Goal: Task Accomplishment & Management: Use online tool/utility

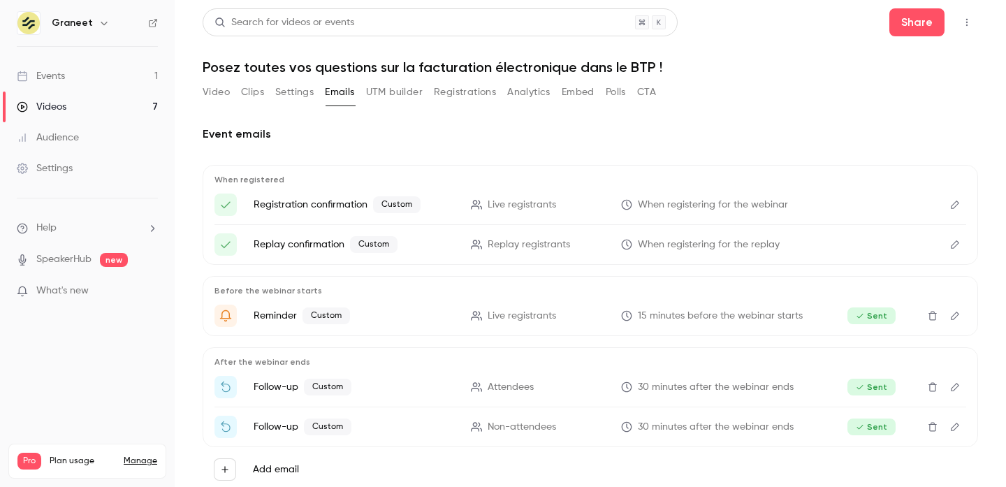
click at [238, 99] on div "Video Clips Settings Emails UTM builder Registrations Analytics Embed Polls CTA" at bounding box center [429, 92] width 453 height 22
click at [477, 89] on button "Registrations" at bounding box center [465, 92] width 62 height 22
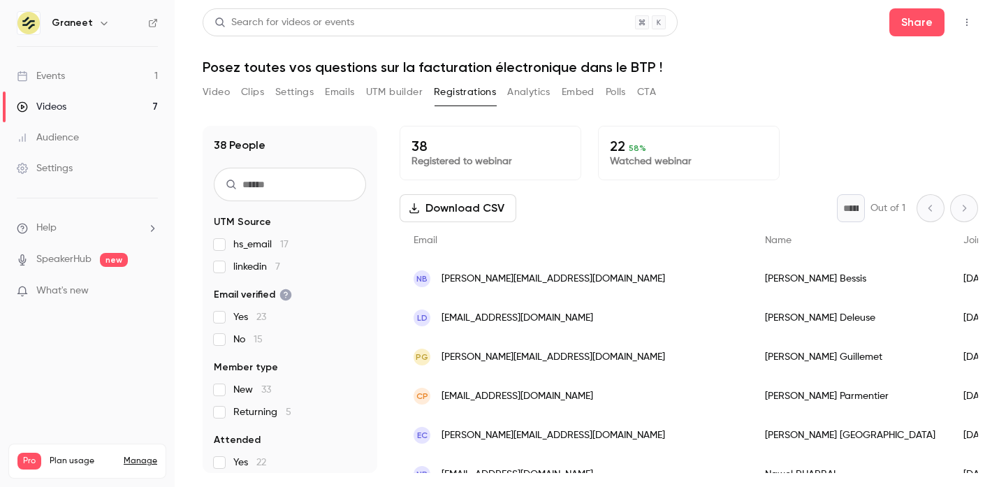
click at [57, 74] on div "Events" at bounding box center [41, 76] width 48 height 14
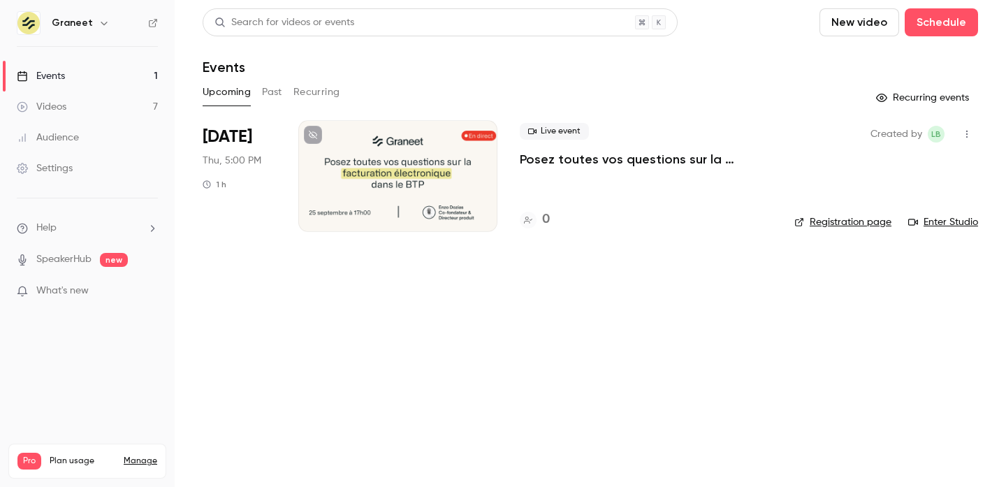
click at [550, 162] on p "Posez toutes vos questions sur la facturation électronique dans le BTP !" at bounding box center [646, 159] width 252 height 17
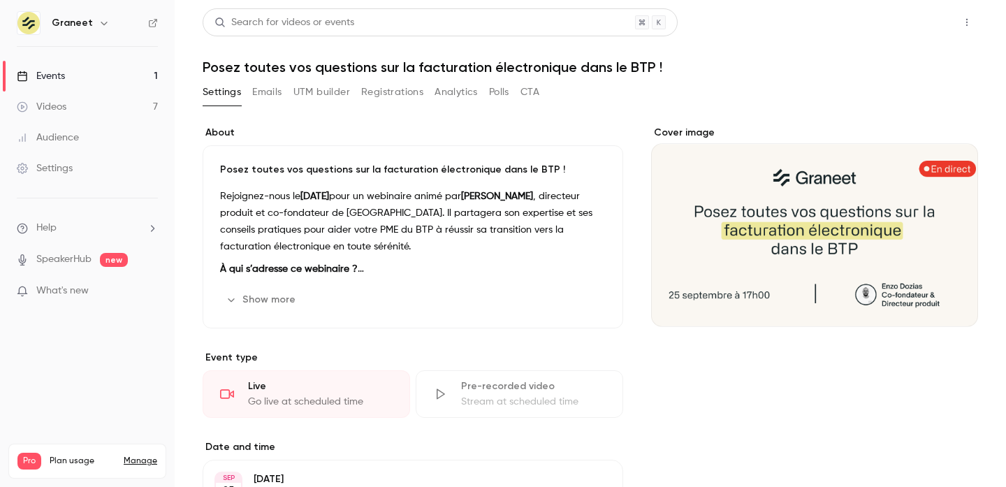
click at [932, 14] on button "Share" at bounding box center [916, 22] width 55 height 28
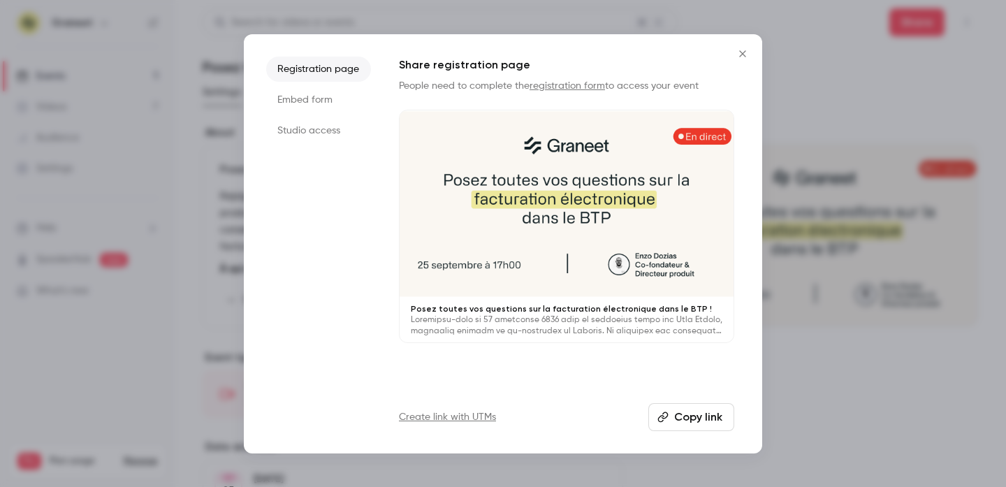
click at [745, 50] on icon "Close" at bounding box center [742, 53] width 6 height 6
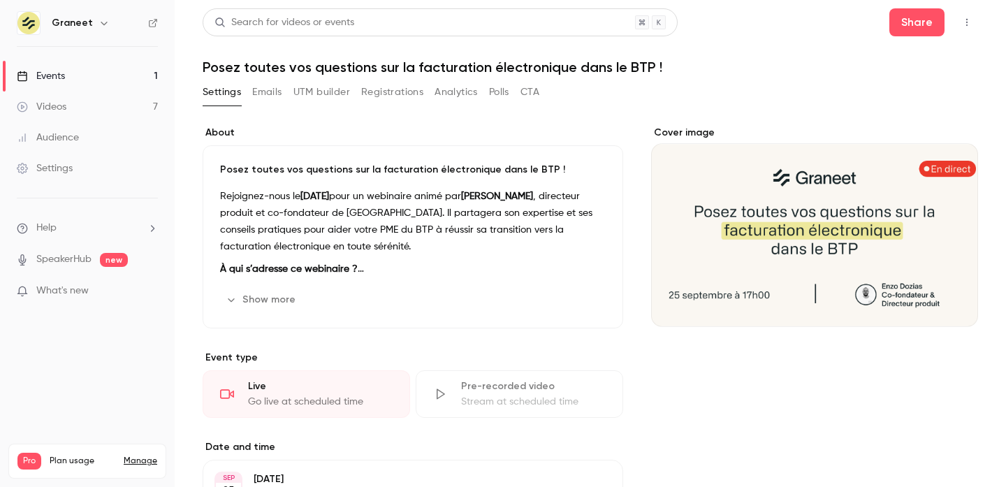
click at [328, 98] on button "UTM builder" at bounding box center [321, 92] width 57 height 22
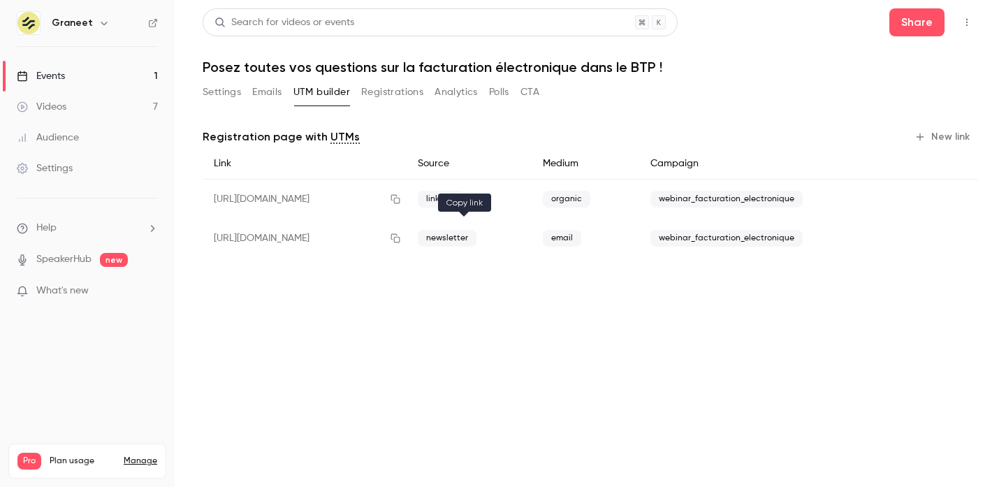
click at [401, 238] on icon "button" at bounding box center [395, 238] width 11 height 10
